Goal: Task Accomplishment & Management: Manage account settings

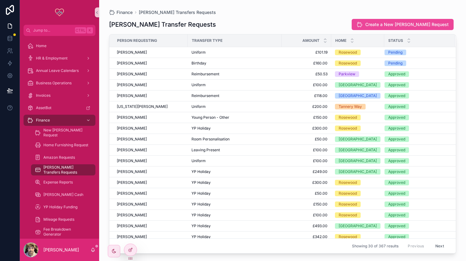
scroll to position [69, 0]
click at [218, 64] on div "Birthday" at bounding box center [235, 63] width 87 height 5
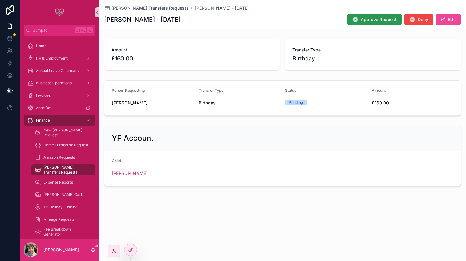
click at [367, 18] on span "Approve Request" at bounding box center [379, 19] width 36 height 6
click at [143, 8] on span "[PERSON_NAME] Transfers Requests" at bounding box center [150, 8] width 77 height 6
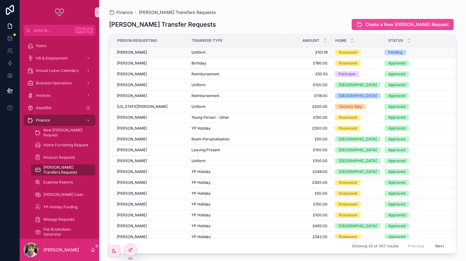
click at [224, 54] on div "Uniform" at bounding box center [235, 52] width 87 height 5
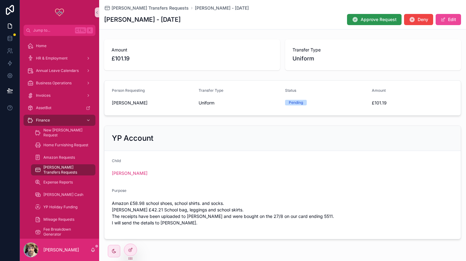
click at [368, 18] on span "Approve Request" at bounding box center [379, 19] width 36 height 6
click at [128, 12] on div "[PERSON_NAME] Transfers Requests [PERSON_NAME] - [DATE] [PERSON_NAME] - [DATE] …" at bounding box center [282, 14] width 357 height 29
click at [135, 6] on span "[PERSON_NAME] Transfers Requests" at bounding box center [150, 8] width 77 height 6
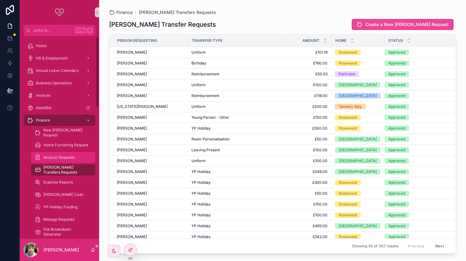
click at [70, 157] on span "Amazon Requests" at bounding box center [59, 157] width 32 height 5
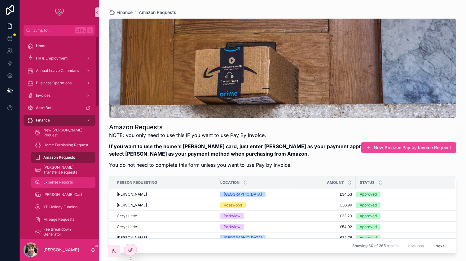
click at [69, 182] on span "Expense Reports" at bounding box center [57, 182] width 29 height 5
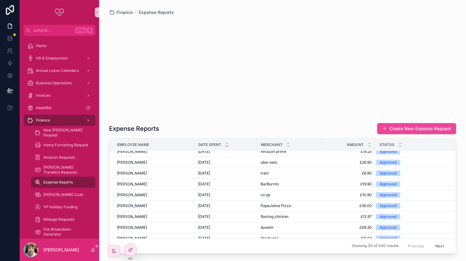
scroll to position [4, 0]
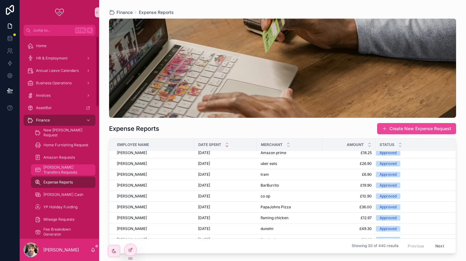
click at [66, 167] on span "[PERSON_NAME] Transfers Requests" at bounding box center [66, 170] width 46 height 10
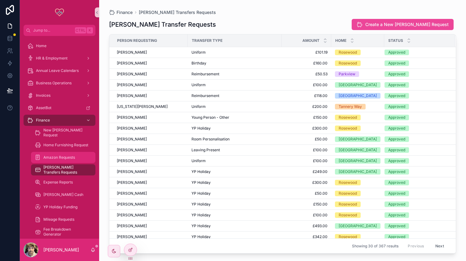
click at [58, 152] on link "Amazon Requests" at bounding box center [63, 157] width 65 height 11
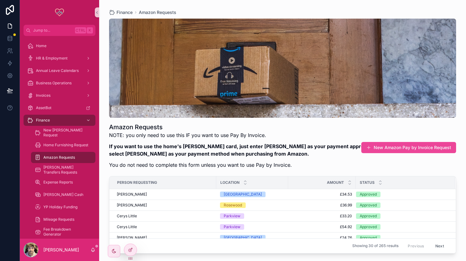
click at [56, 158] on span "Amazon Requests" at bounding box center [59, 157] width 32 height 5
click at [56, 170] on span "[PERSON_NAME] Transfers Requests" at bounding box center [66, 170] width 46 height 10
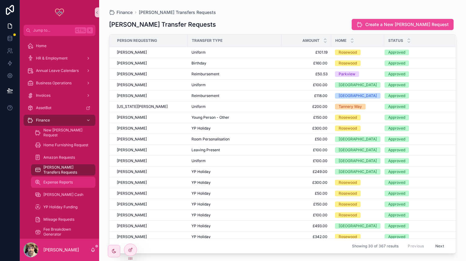
click at [58, 183] on span "Expense Reports" at bounding box center [57, 182] width 29 height 5
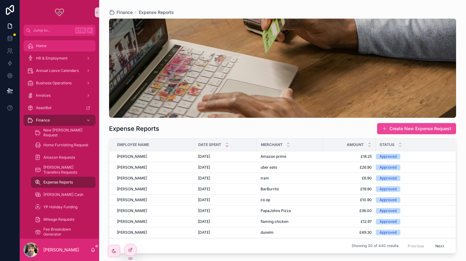
click at [51, 45] on div "Home" at bounding box center [59, 46] width 65 height 10
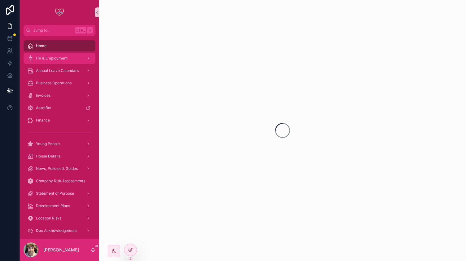
click at [57, 59] on span "HR & Employment" at bounding box center [52, 58] width 32 height 5
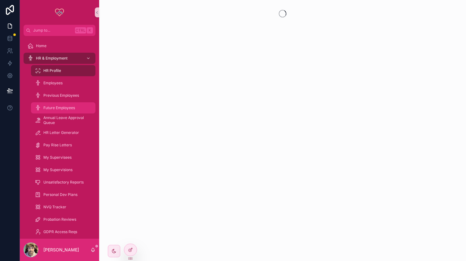
click at [56, 104] on div "Future Employees" at bounding box center [63, 108] width 57 height 10
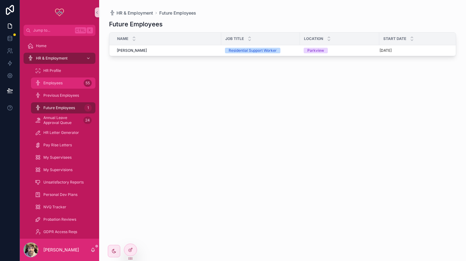
click at [69, 78] on div "Employees 55" at bounding box center [63, 83] width 57 height 10
